Goal: Task Accomplishment & Management: Manage account settings

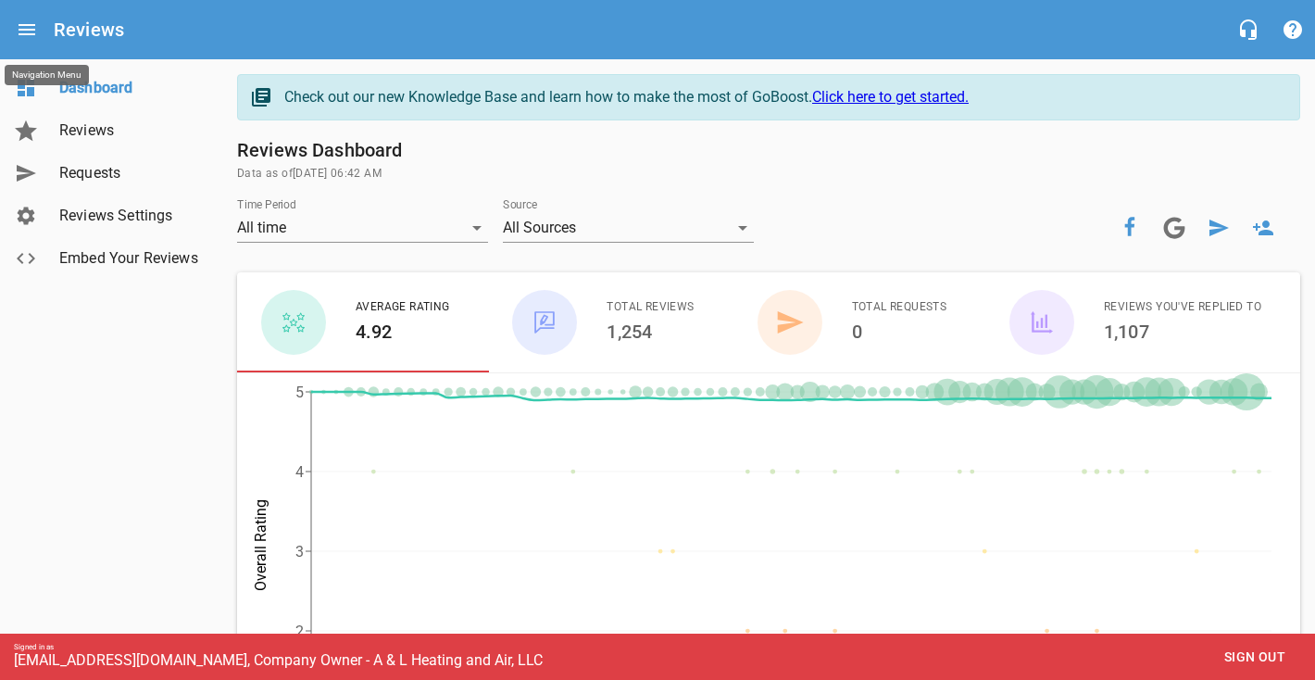
click at [40, 35] on button "Open drawer" at bounding box center [27, 29] width 44 height 44
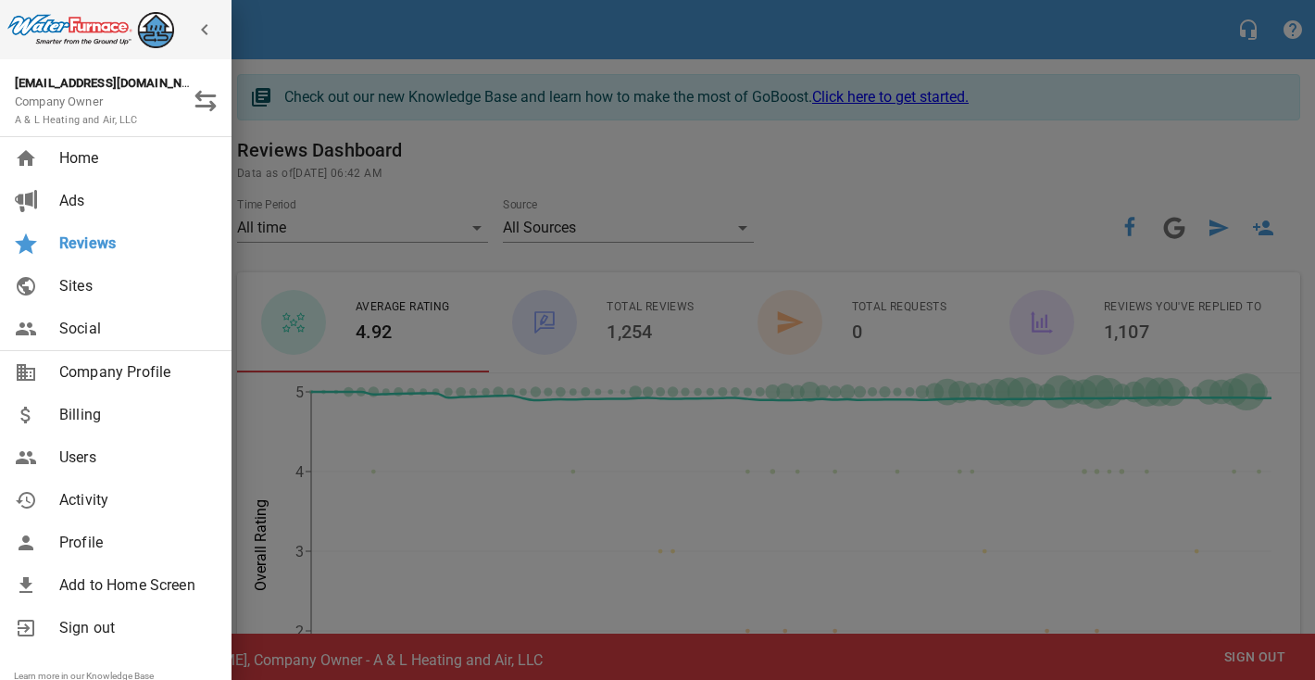
click at [83, 502] on span "Activity" at bounding box center [134, 500] width 150 height 22
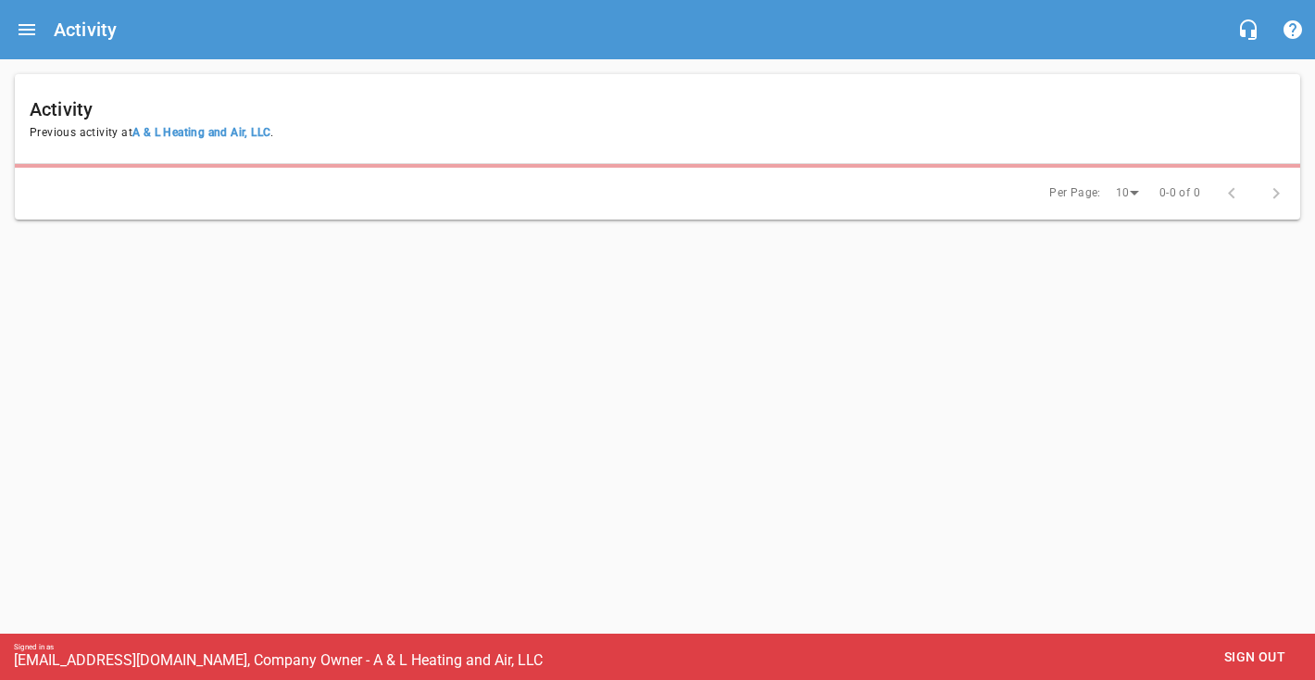
click at [1237, 651] on span "Sign out" at bounding box center [1255, 657] width 78 height 23
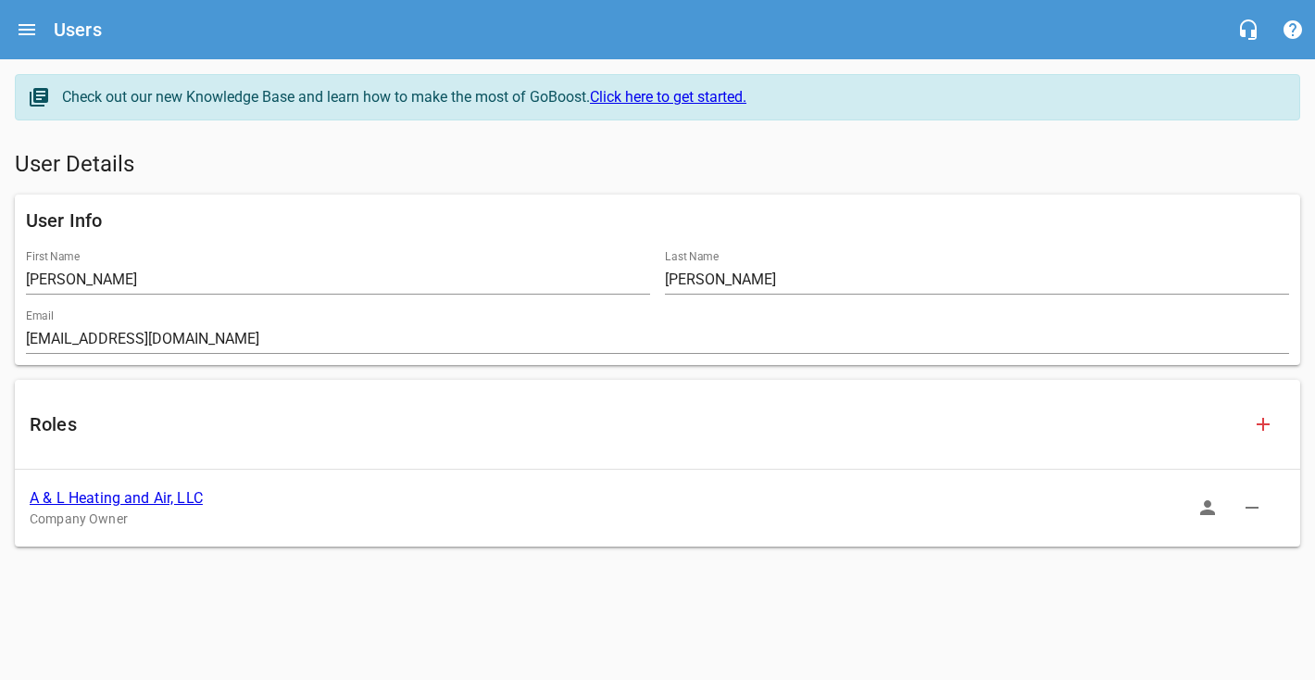
click at [149, 499] on link "A & L Heating and Air, LLC" at bounding box center [116, 498] width 173 height 18
